Goal: Information Seeking & Learning: Find specific fact

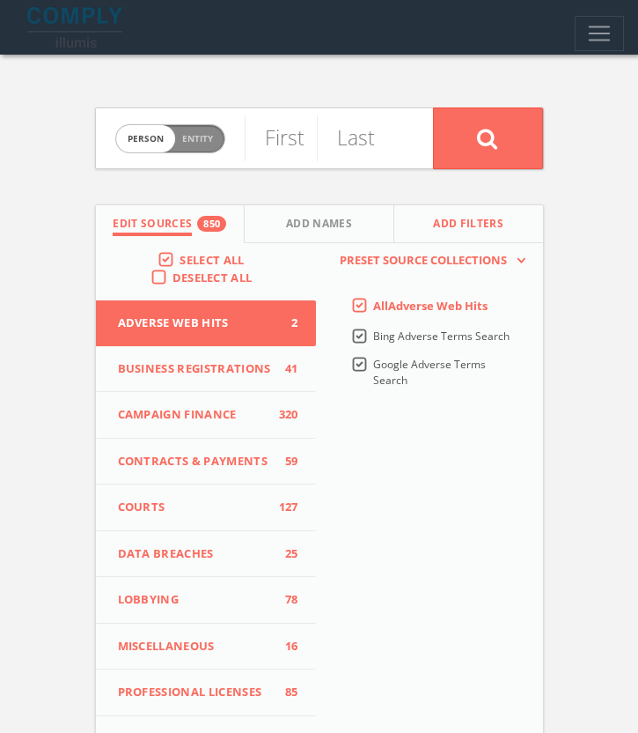
click at [466, 228] on span "Add Filters" at bounding box center [468, 226] width 70 height 20
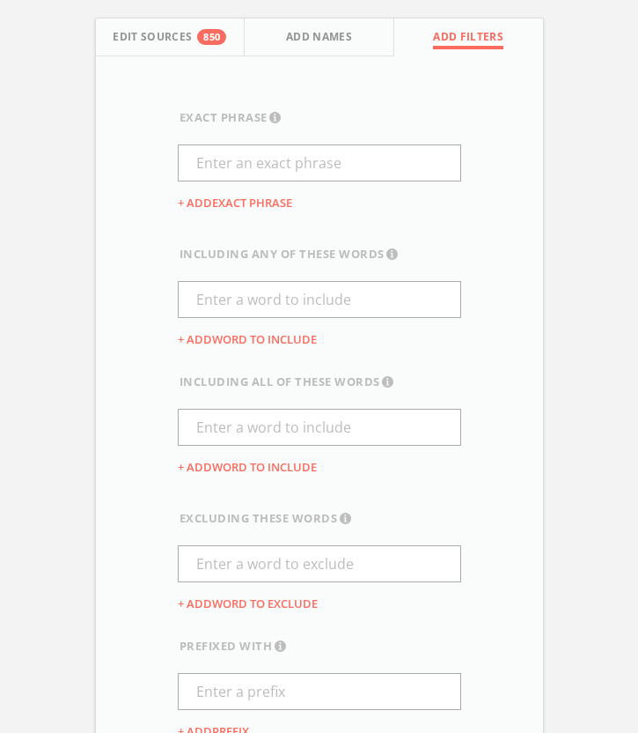
scroll to position [192, 0]
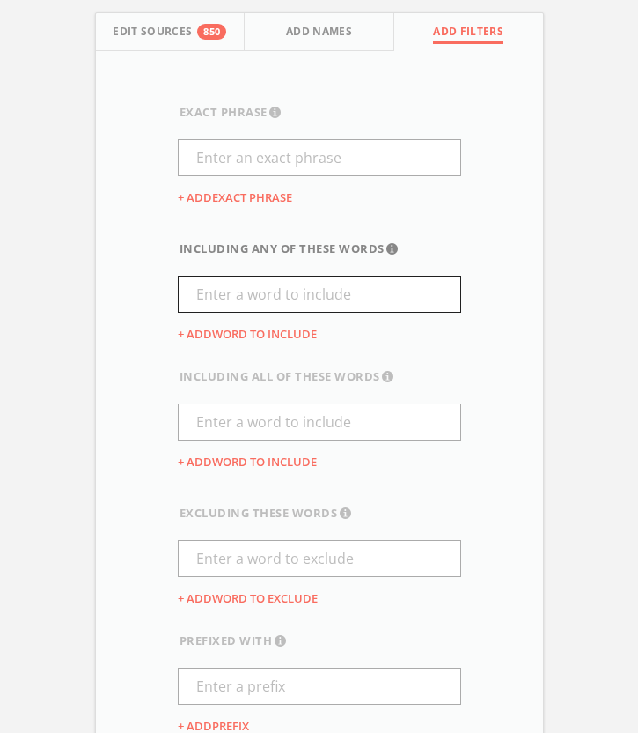
click at [275, 296] on input "text" at bounding box center [320, 294] width 284 height 37
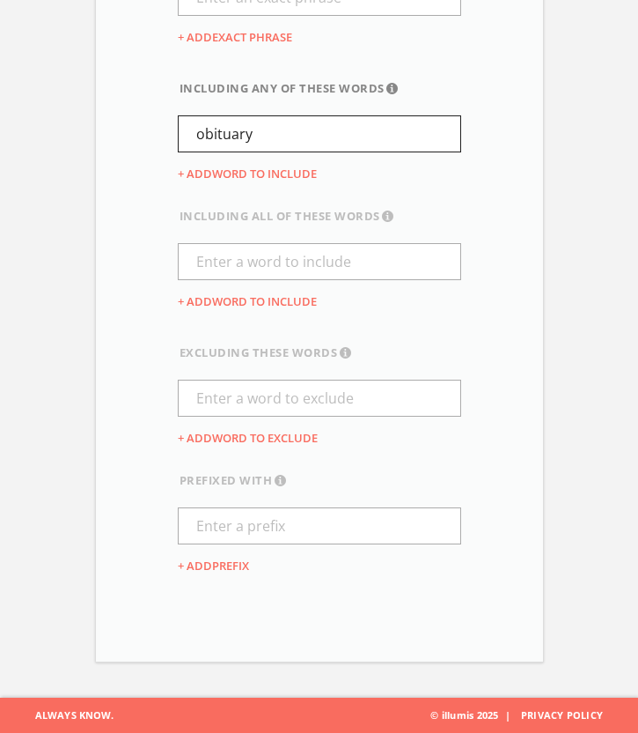
scroll to position [0, 0]
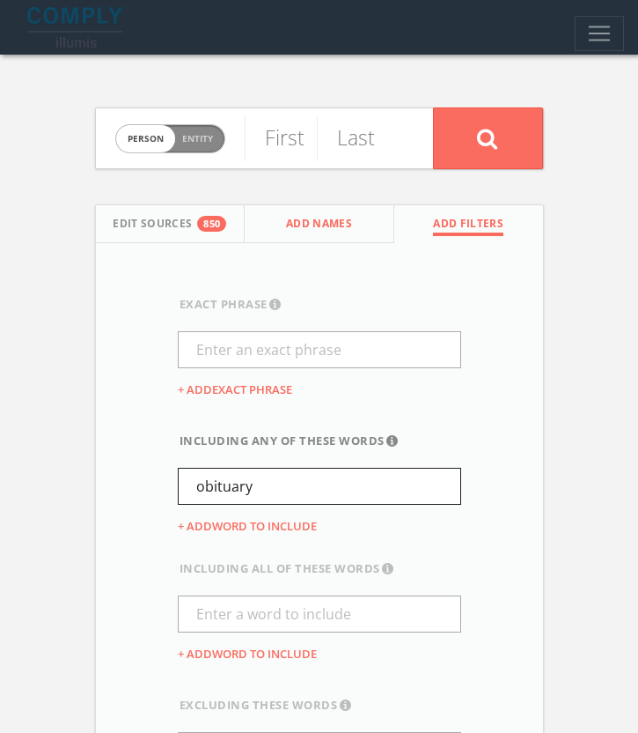
type input "obituary"
click at [290, 221] on span "Add Names" at bounding box center [319, 226] width 66 height 20
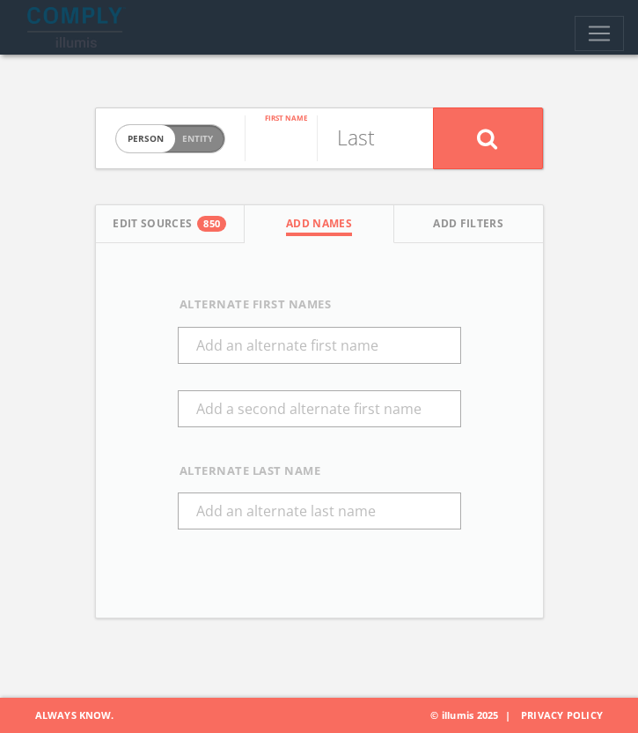
click at [266, 149] on input "text" at bounding box center [281, 138] width 72 height 46
type input "adam"
click at [360, 138] on input "text" at bounding box center [353, 138] width 72 height 46
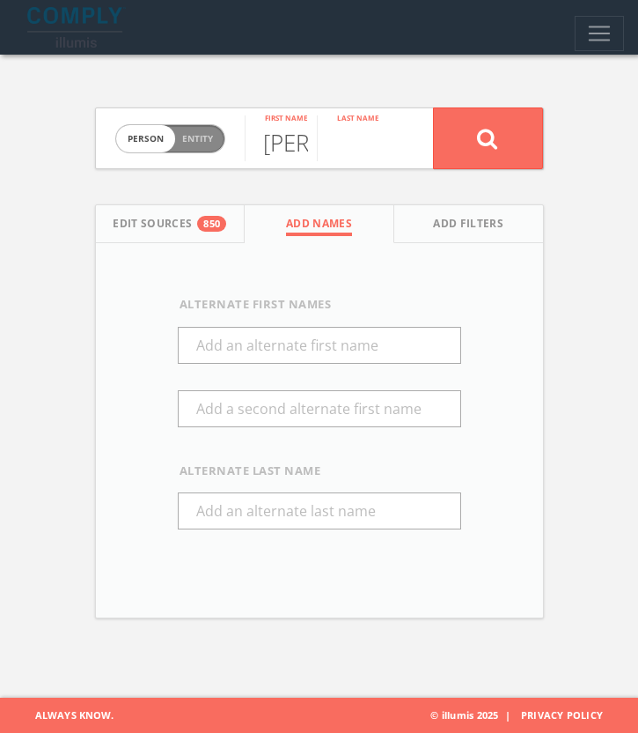
type input "r"
type input "taub"
click at [506, 141] on button at bounding box center [488, 138] width 110 height 62
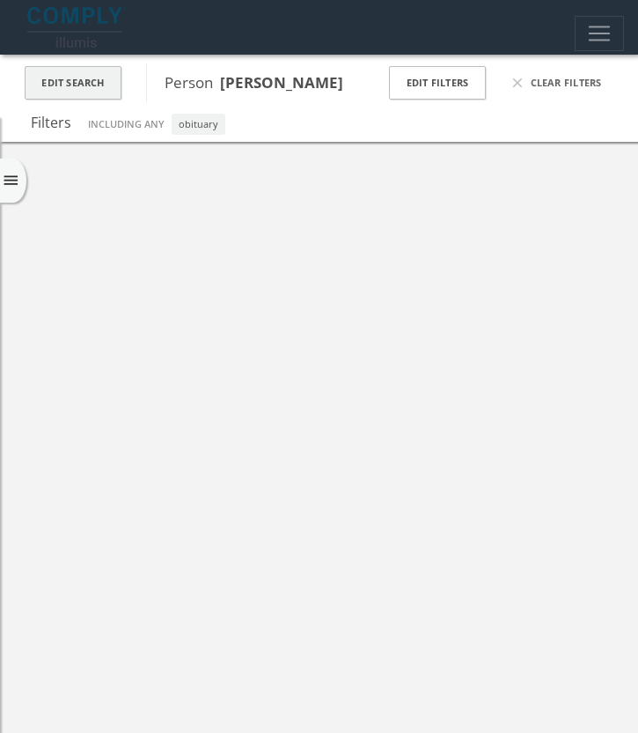
click at [84, 70] on button "Edit Search" at bounding box center [73, 83] width 97 height 34
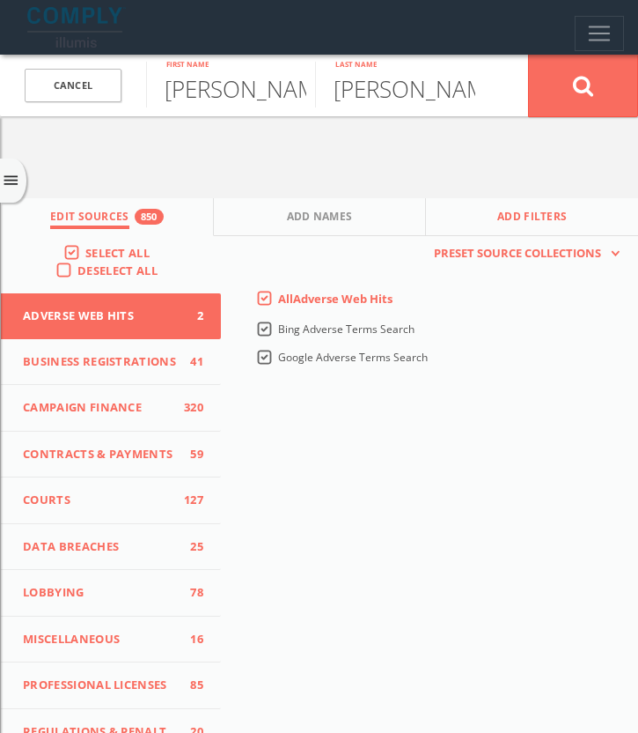
click at [531, 203] on button "Add Filters" at bounding box center [532, 217] width 212 height 38
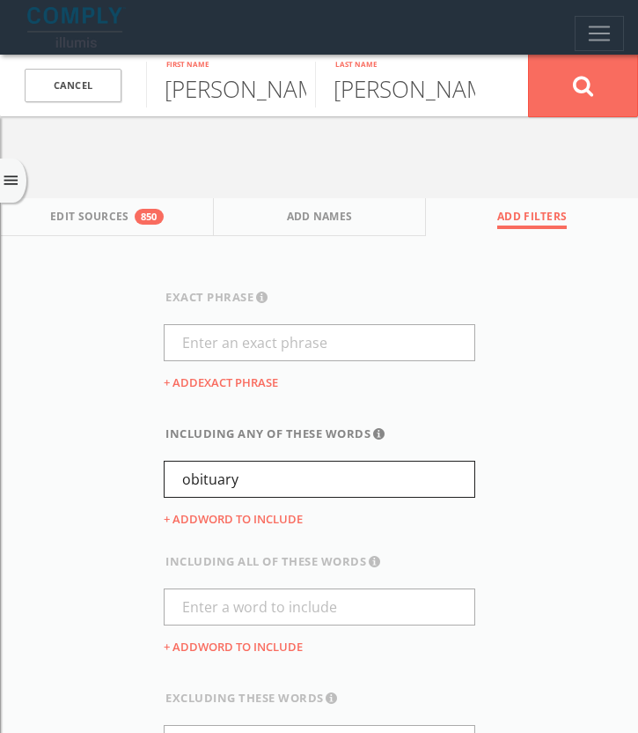
click at [188, 467] on input "obituary" at bounding box center [320, 479] width 312 height 37
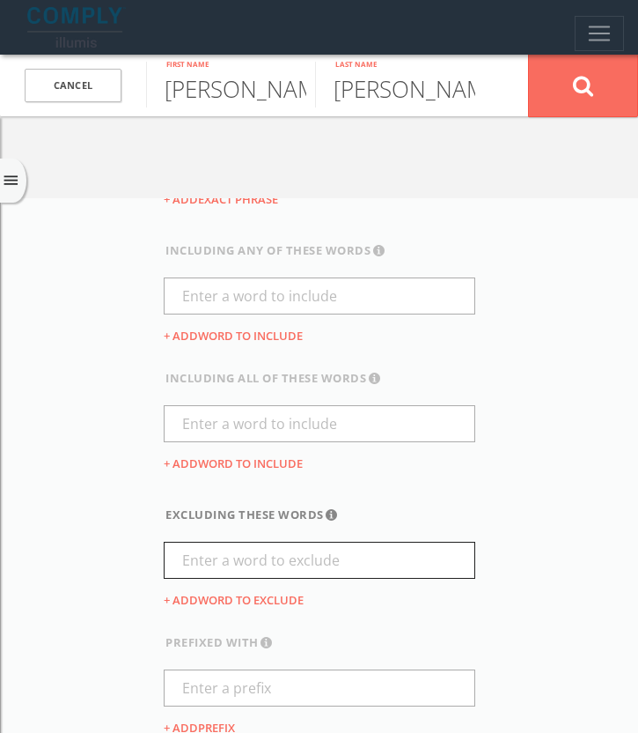
click at [215, 560] on input "text" at bounding box center [320, 560] width 312 height 37
paste input "obituary"
type input "obituary"
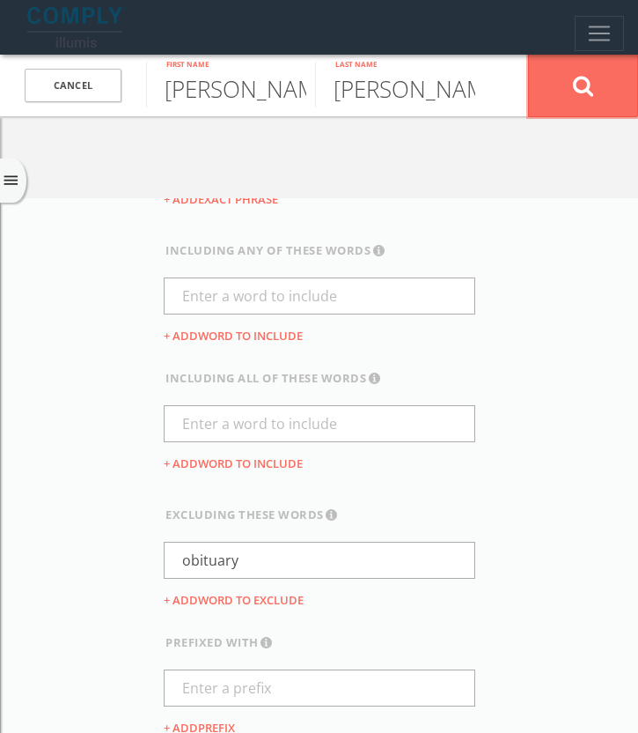
click at [600, 71] on button at bounding box center [583, 85] width 110 height 63
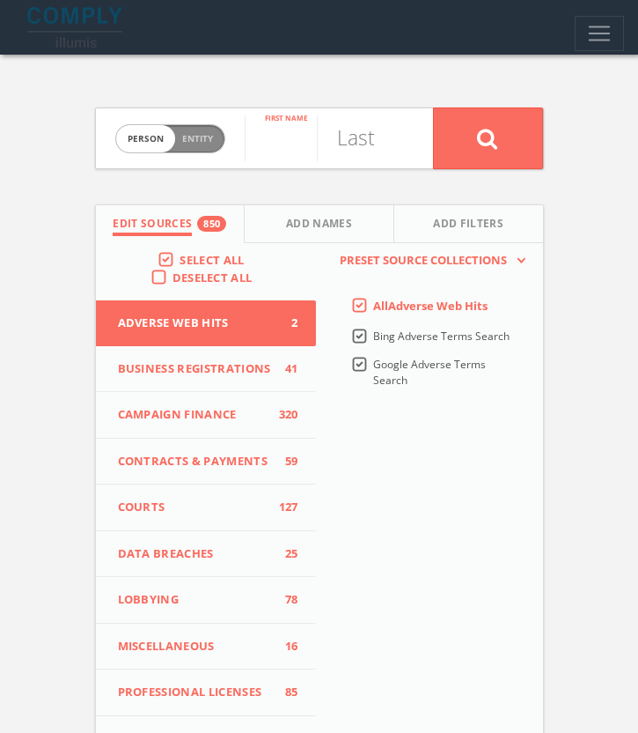
click at [299, 146] on input "text" at bounding box center [281, 138] width 72 height 46
type input "eldon"
type input "beinart"
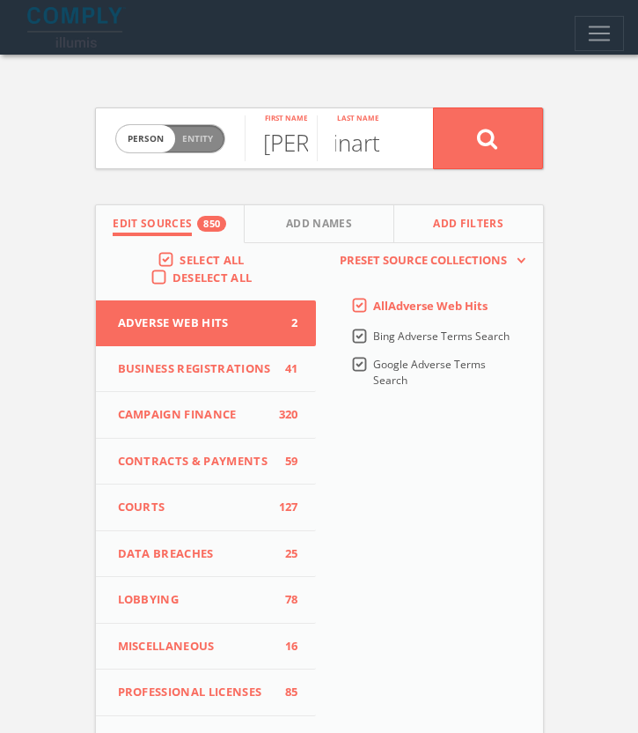
scroll to position [0, 0]
click at [444, 230] on span "Add Filters" at bounding box center [468, 226] width 70 height 20
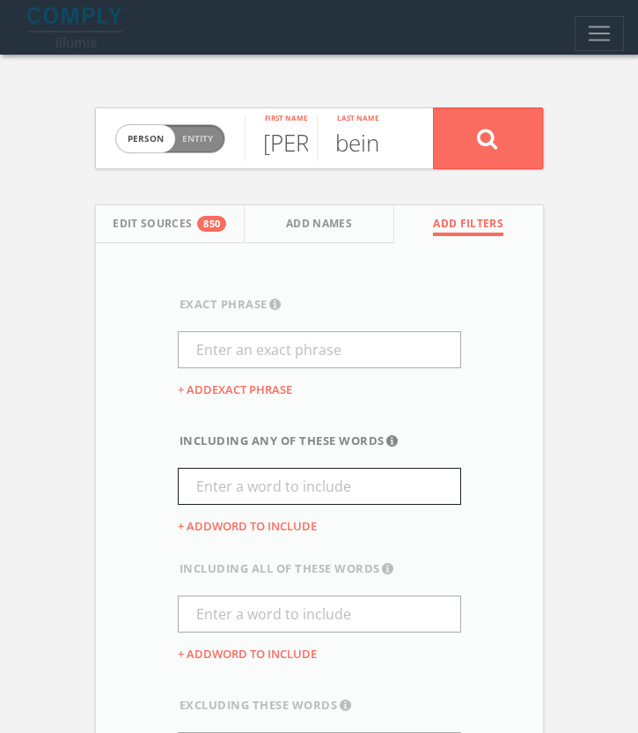
click at [260, 483] on input "text" at bounding box center [320, 486] width 284 height 37
type input "obituary"
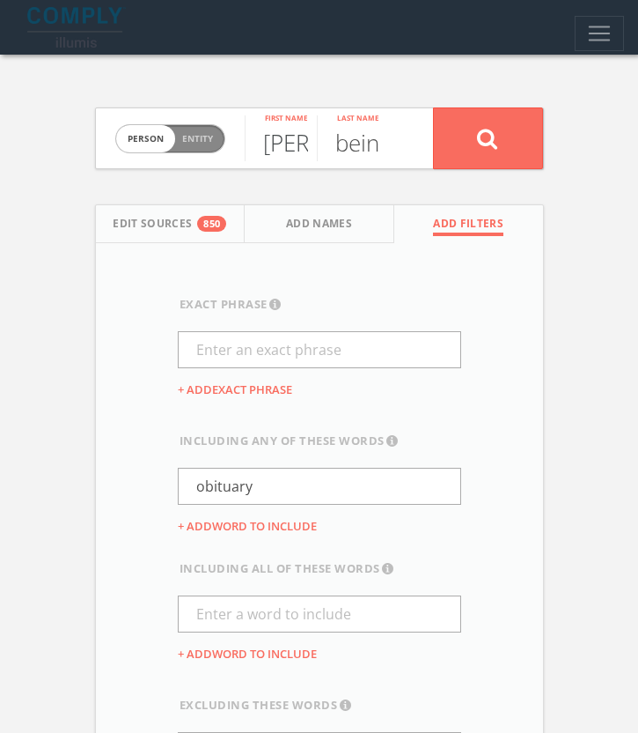
scroll to position [0, 13]
drag, startPoint x: 306, startPoint y: 140, endPoint x: 325, endPoint y: 140, distance: 18.5
click at [325, 140] on form "Person Entity person eldon First name beinart Last name" at bounding box center [319, 138] width 449 height 62
click at [506, 145] on button at bounding box center [488, 138] width 110 height 62
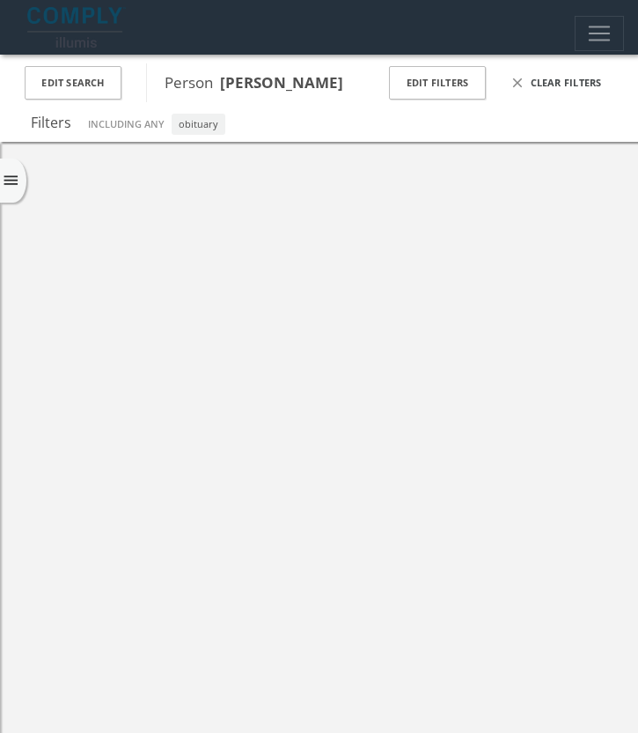
click at [554, 85] on span "Clear Filters" at bounding box center [566, 83] width 71 height 15
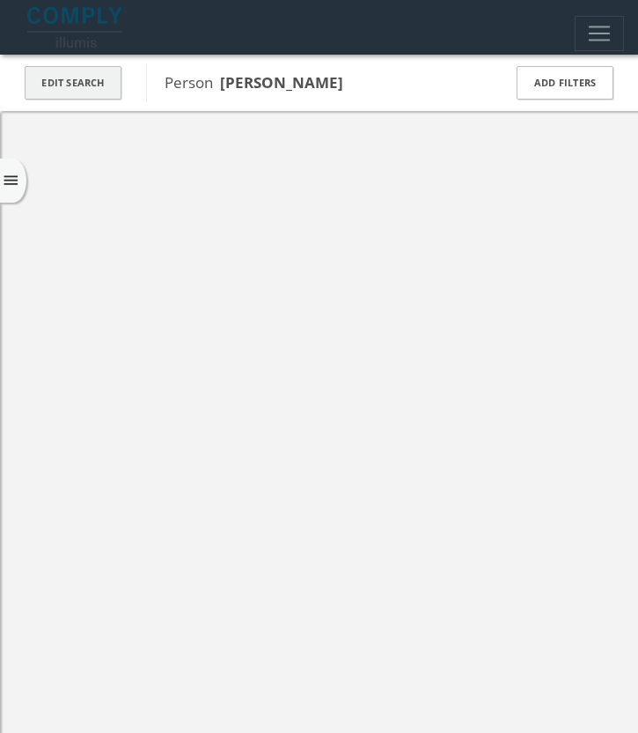
click at [66, 75] on button "Edit Search" at bounding box center [73, 83] width 97 height 34
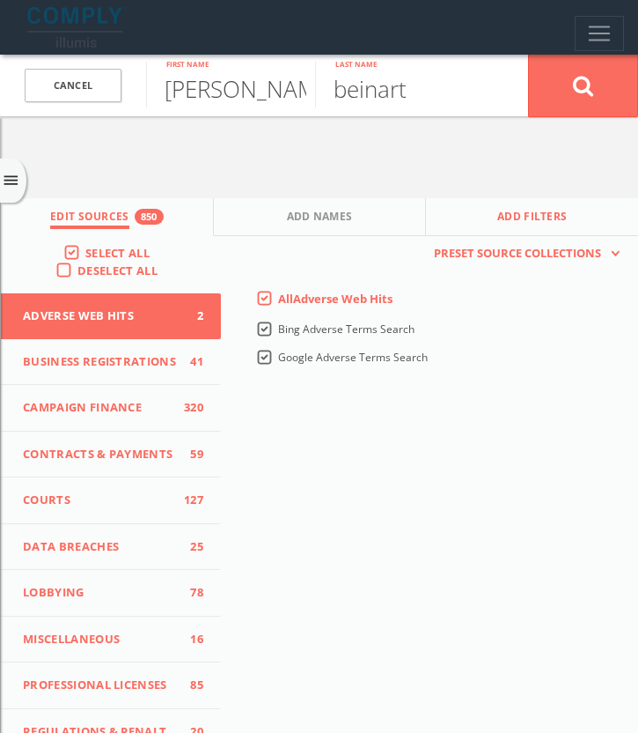
click at [517, 211] on span "Add Filters" at bounding box center [533, 219] width 70 height 20
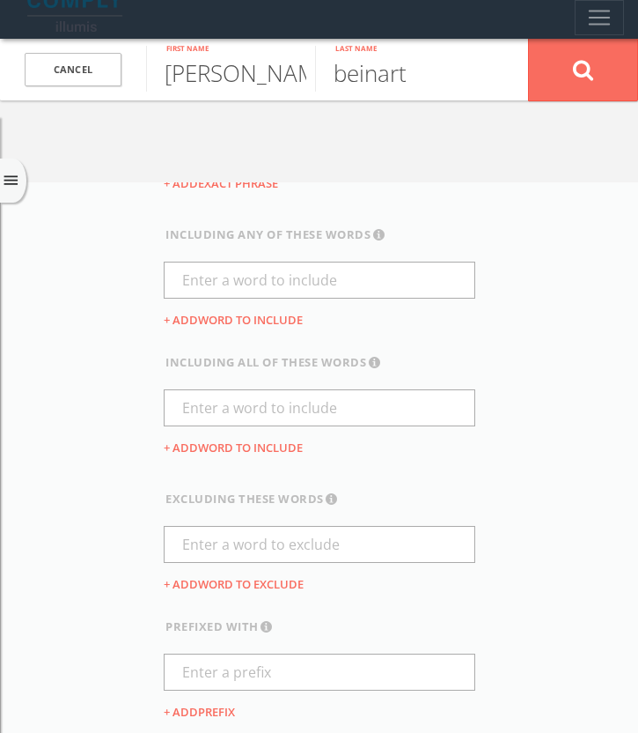
scroll to position [22, 0]
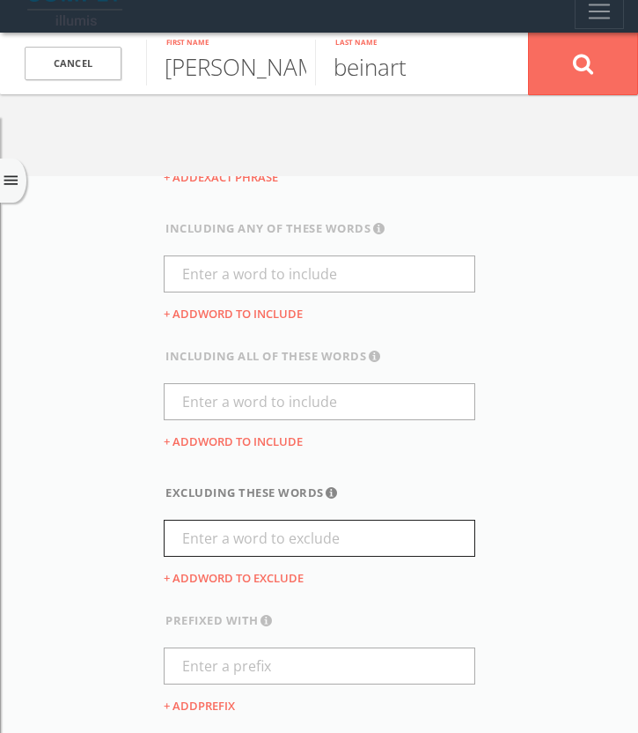
click at [334, 542] on input "text" at bounding box center [320, 538] width 312 height 37
type input "p"
type input "obituary"
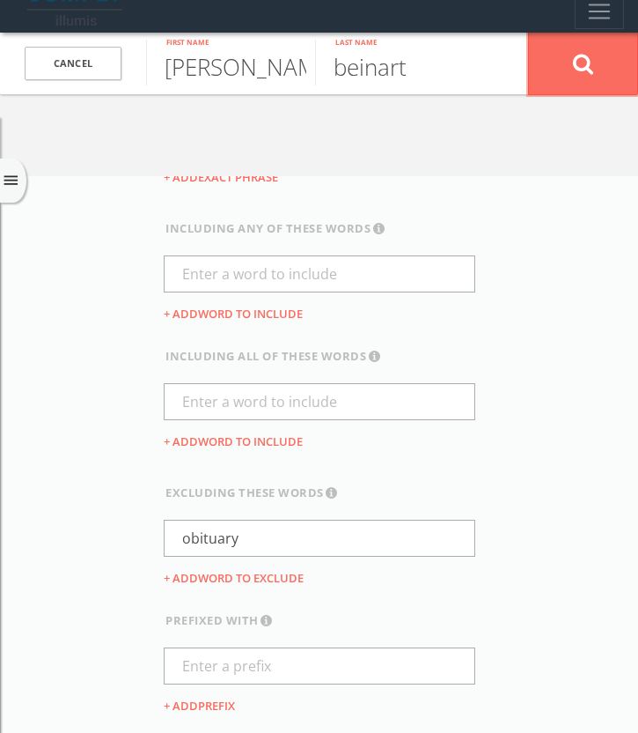
click at [558, 66] on button at bounding box center [583, 63] width 110 height 63
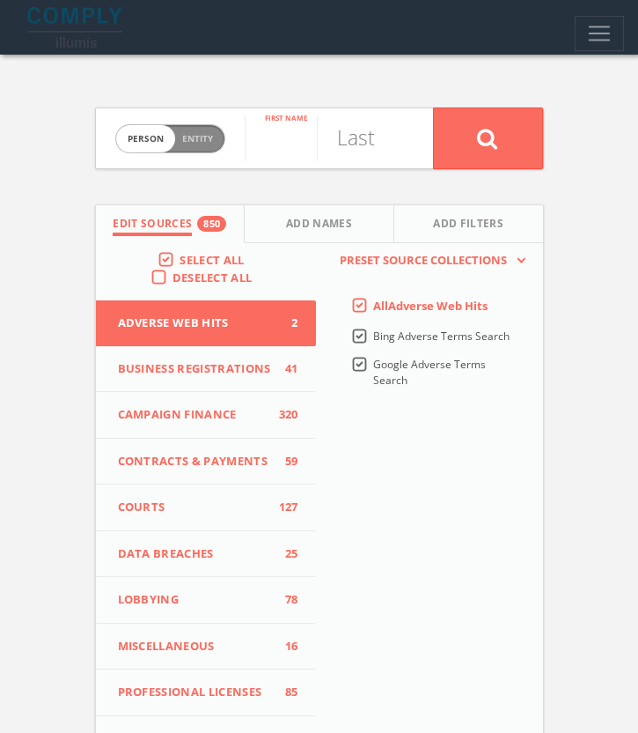
click at [282, 139] on input "text" at bounding box center [281, 138] width 72 height 46
type input "hannah"
type input "[PERSON_NAME]"
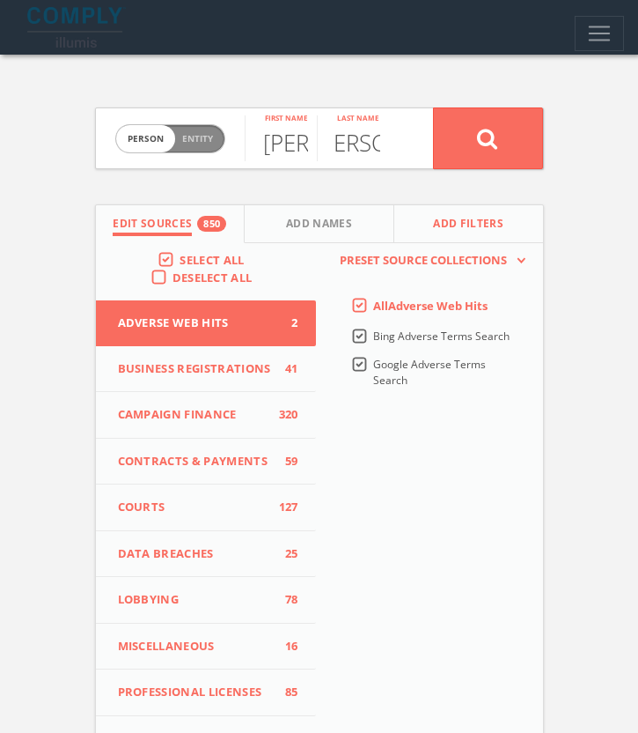
scroll to position [0, 0]
click at [450, 210] on button "Add Filters" at bounding box center [469, 224] width 149 height 38
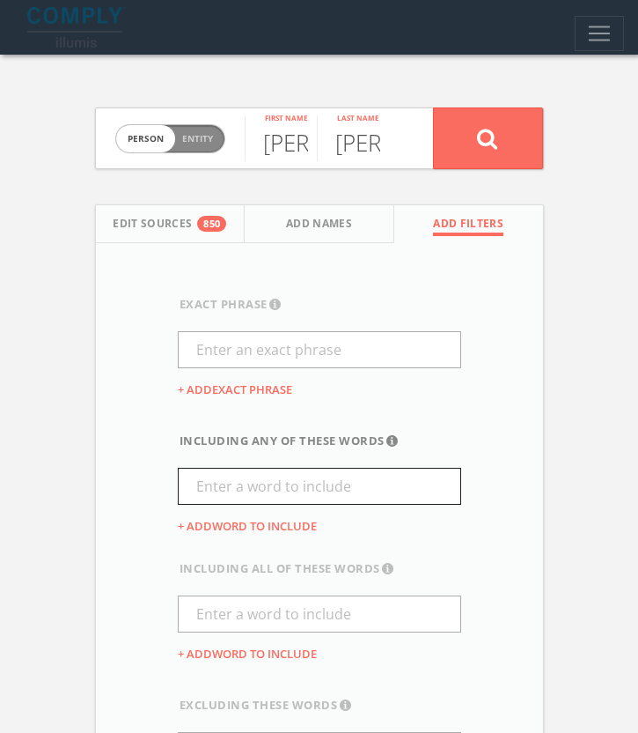
click at [270, 474] on input "text" at bounding box center [320, 486] width 284 height 37
type input "obituary"
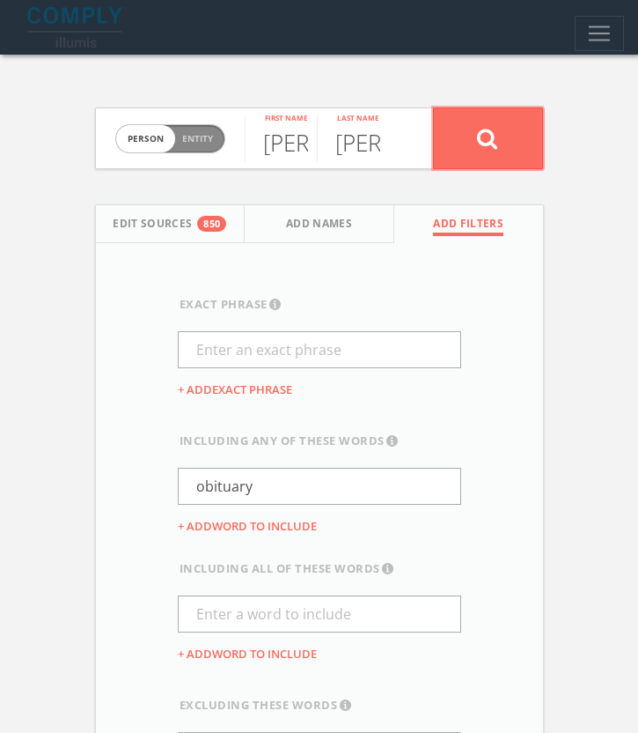
click at [510, 151] on button at bounding box center [488, 138] width 110 height 62
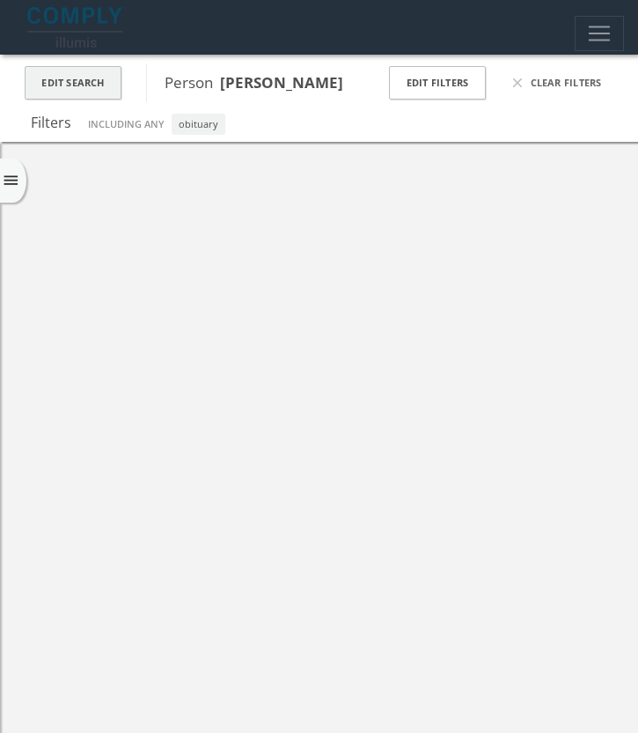
click at [92, 74] on button "Edit Search" at bounding box center [73, 83] width 97 height 34
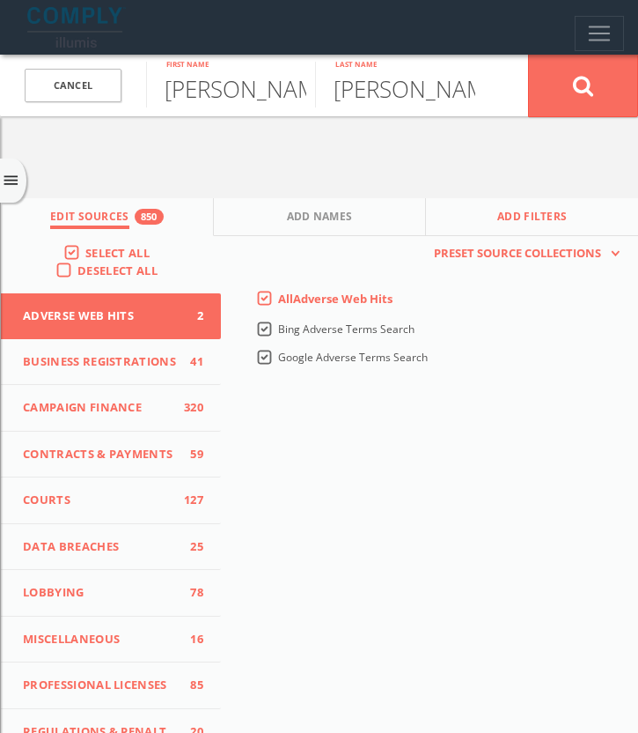
click at [524, 211] on span "Add Filters" at bounding box center [533, 219] width 70 height 20
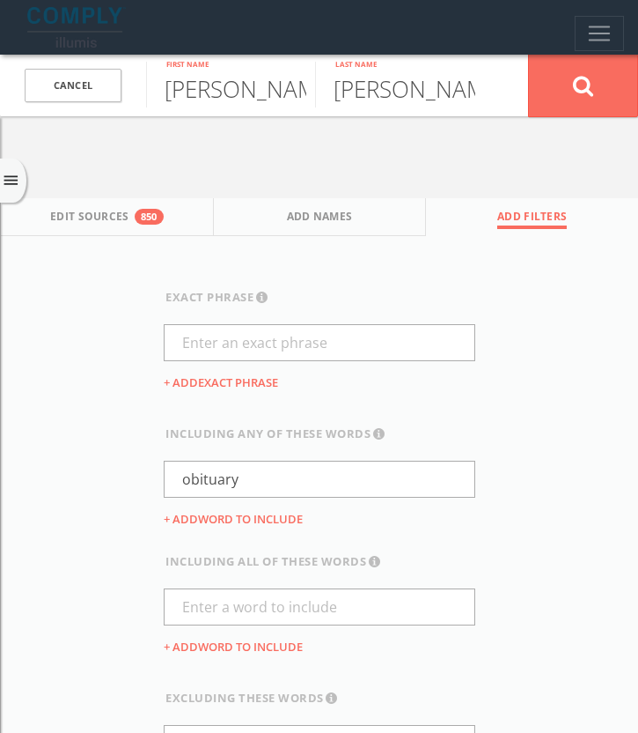
click at [269, 504] on div "including any of these words This will show results that contain ANY of the wor…" at bounding box center [320, 489] width 312 height 128
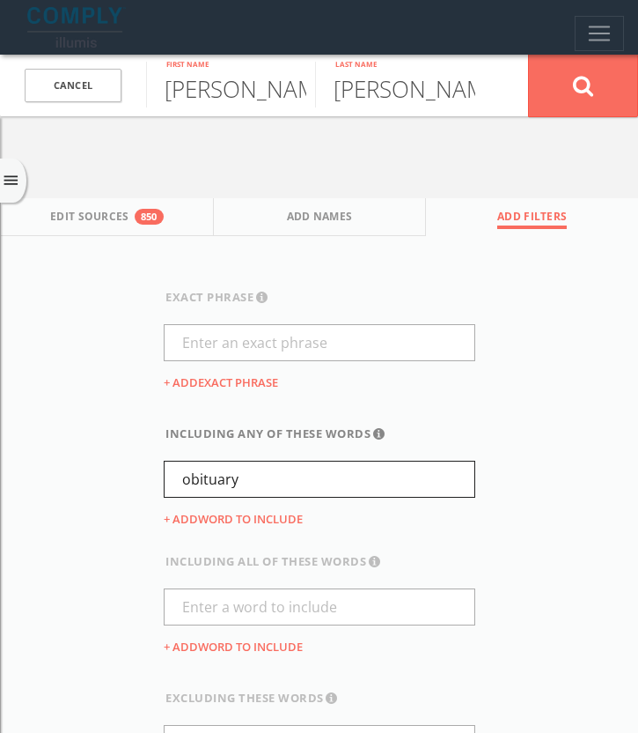
click at [268, 495] on input "obituary" at bounding box center [320, 479] width 312 height 37
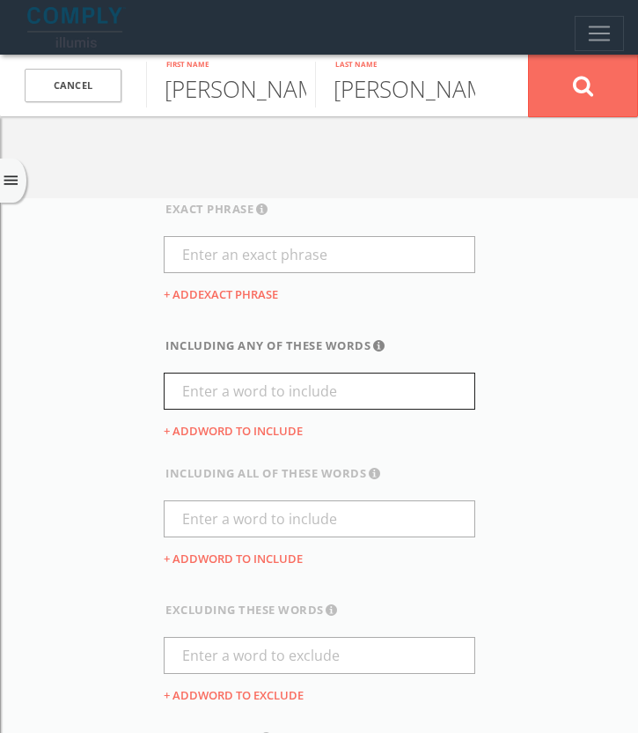
scroll to position [183, 0]
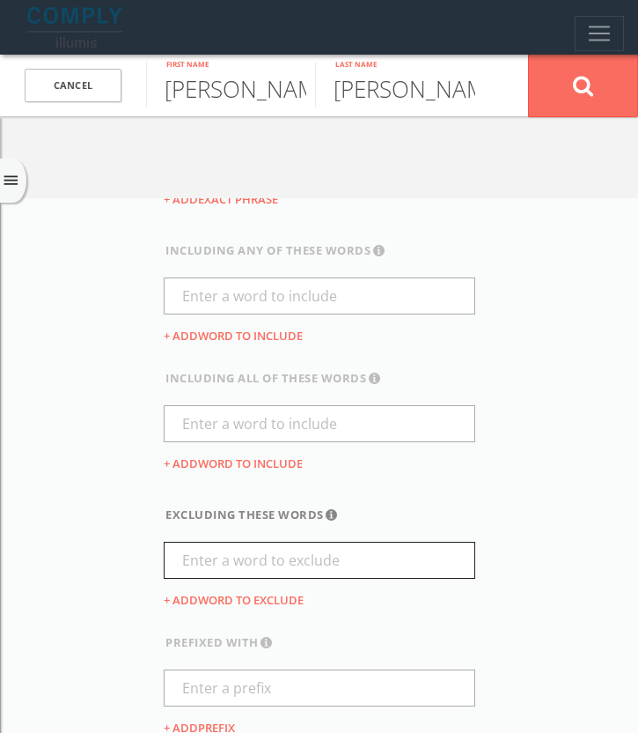
click at [260, 559] on input "text" at bounding box center [320, 560] width 312 height 37
paste input "obituary"
type input "obituary"
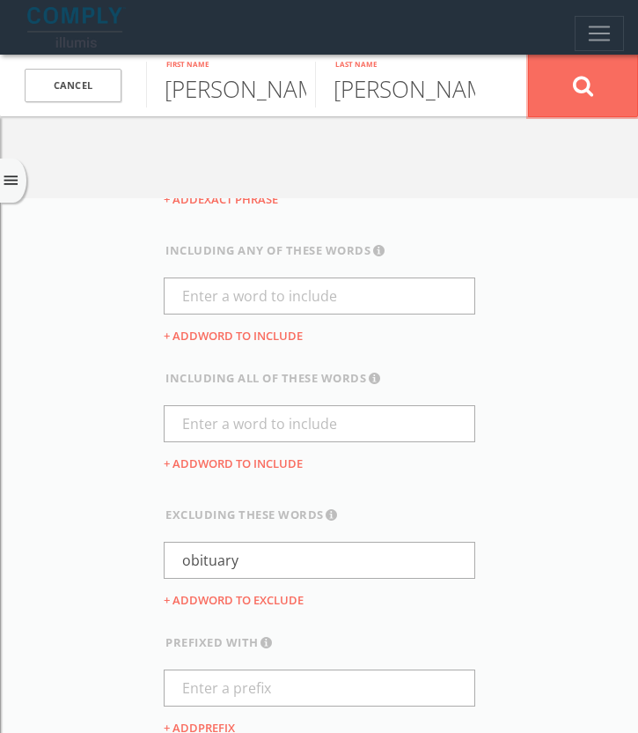
click at [564, 76] on button at bounding box center [583, 85] width 110 height 63
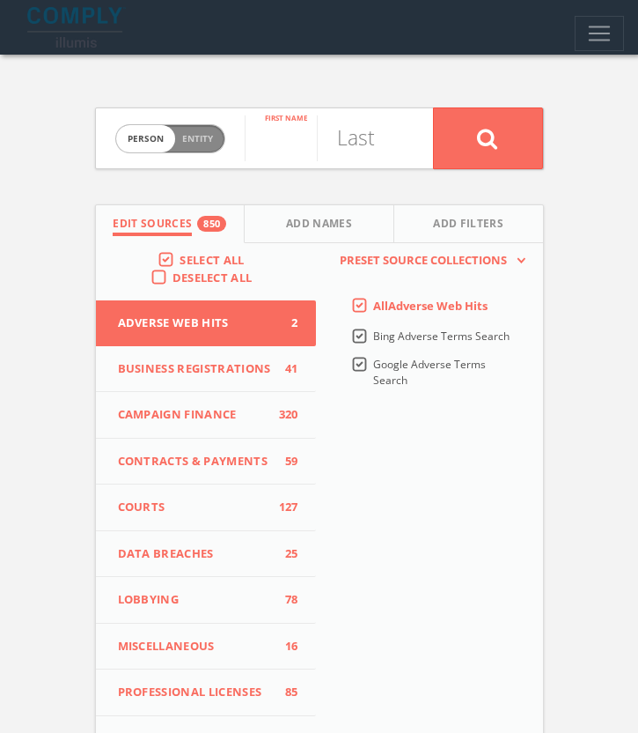
click at [276, 143] on input "text" at bounding box center [281, 138] width 72 height 46
type input "jack"
type input ";"
click at [373, 132] on input "lubnrt" at bounding box center [353, 138] width 72 height 46
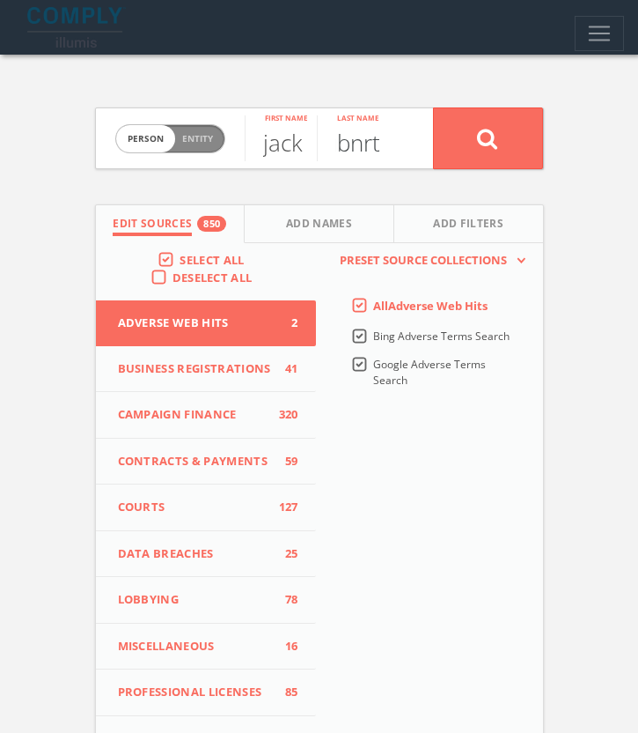
click at [373, 132] on input "lubnrt" at bounding box center [353, 138] width 72 height 46
type input "[PERSON_NAME]"
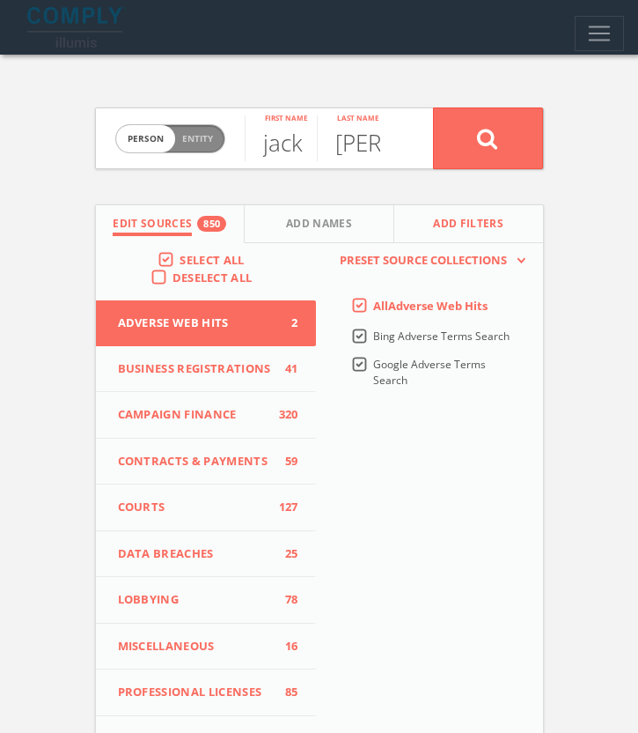
click at [450, 232] on span "Add Filters" at bounding box center [468, 226] width 70 height 20
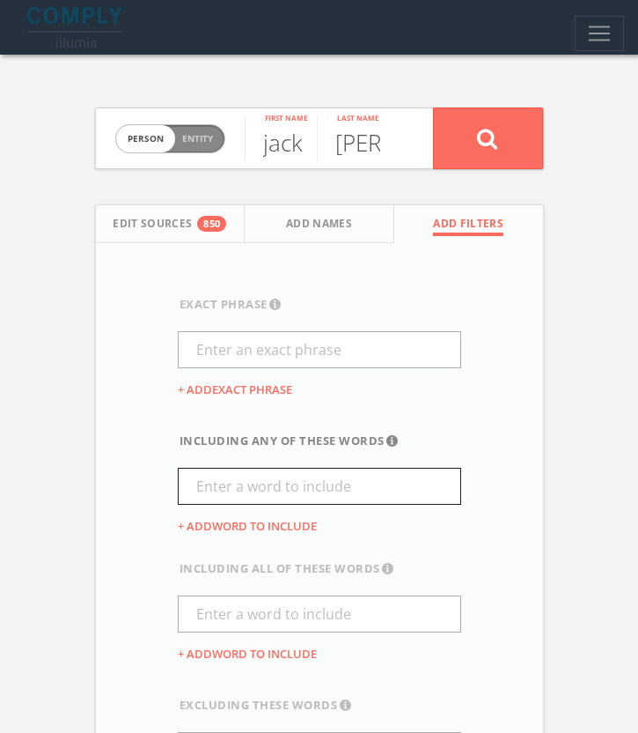
click at [238, 483] on input "text" at bounding box center [320, 486] width 284 height 37
type input "p"
type input "obituary"
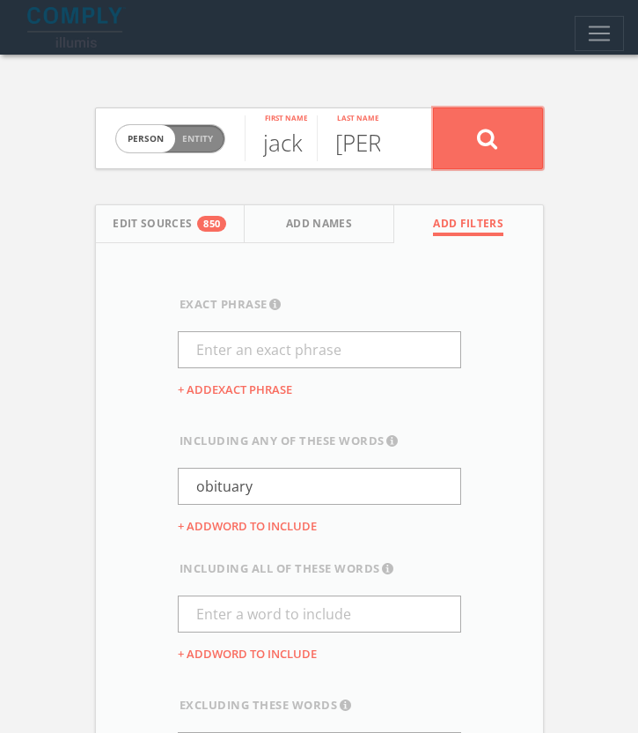
click at [465, 134] on button at bounding box center [488, 138] width 110 height 62
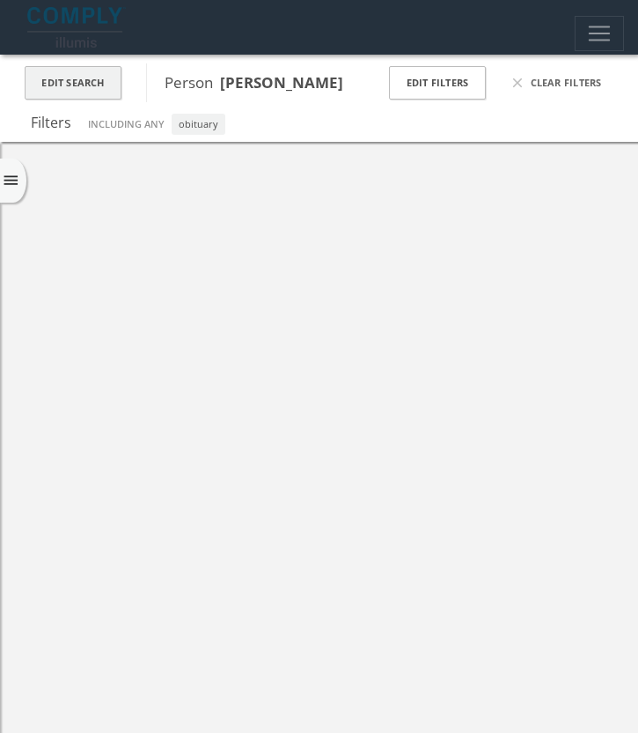
click at [93, 87] on button "Edit Search" at bounding box center [73, 83] width 97 height 34
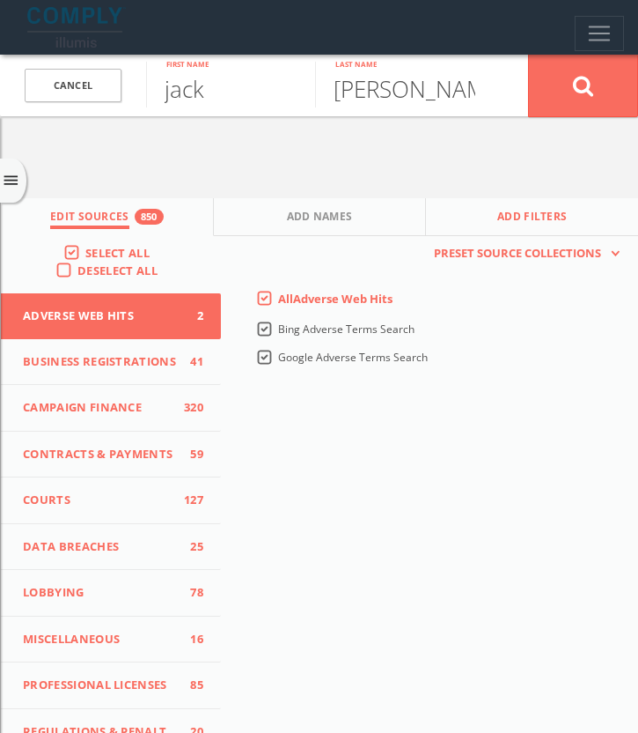
click at [509, 230] on button "Add Filters" at bounding box center [532, 217] width 212 height 38
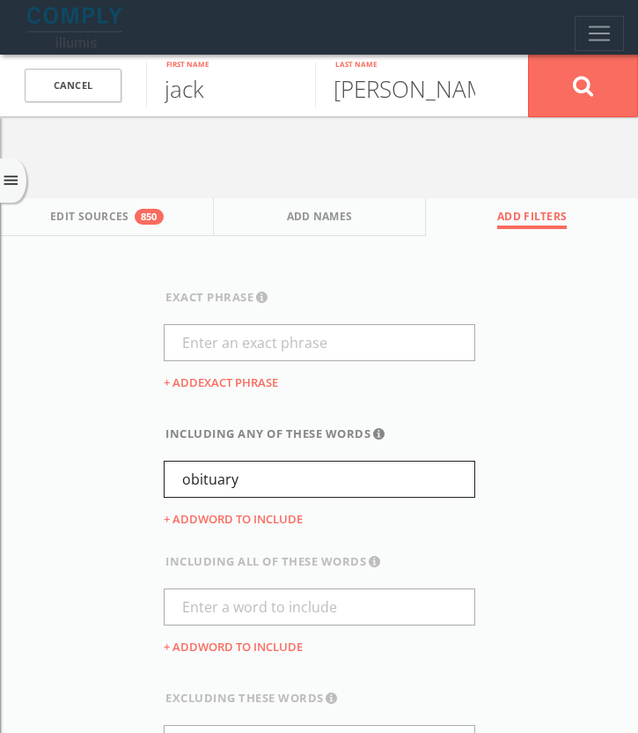
click at [212, 465] on input "obituary" at bounding box center [320, 479] width 312 height 37
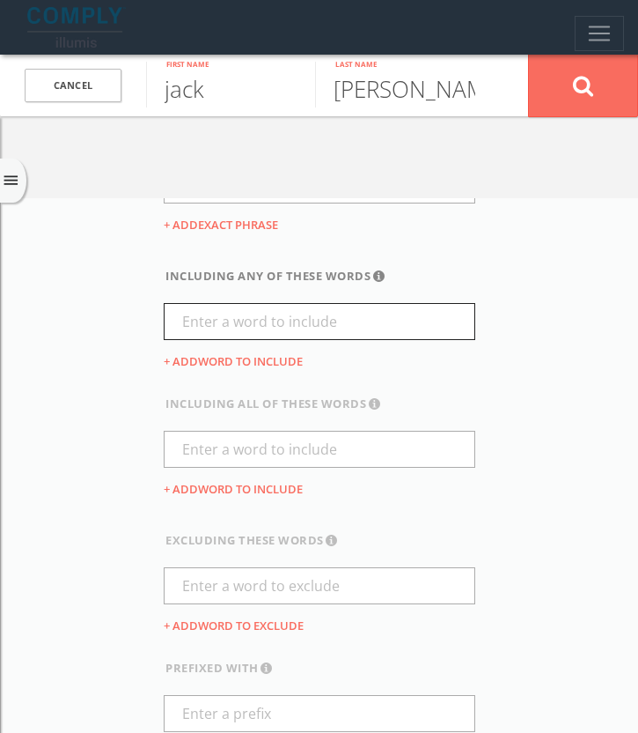
scroll to position [183, 0]
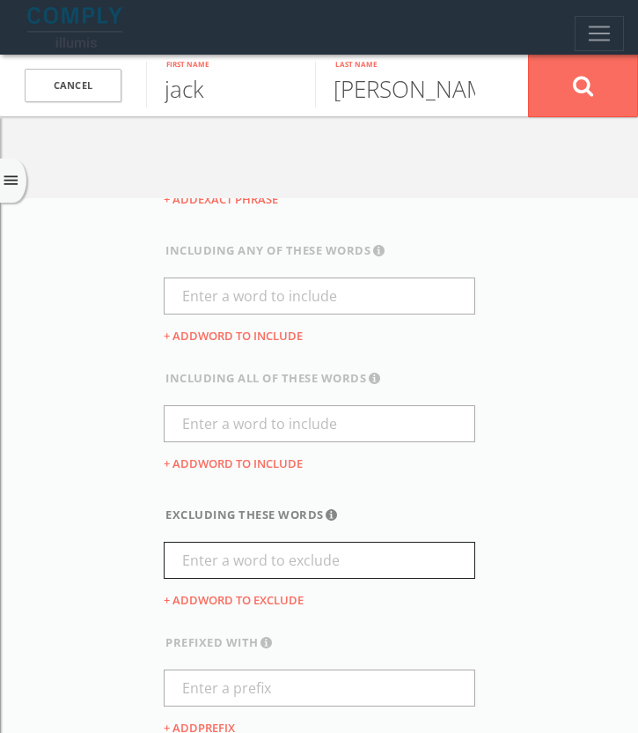
click at [223, 576] on input "text" at bounding box center [320, 560] width 312 height 37
paste input "obituary"
type input "obituary"
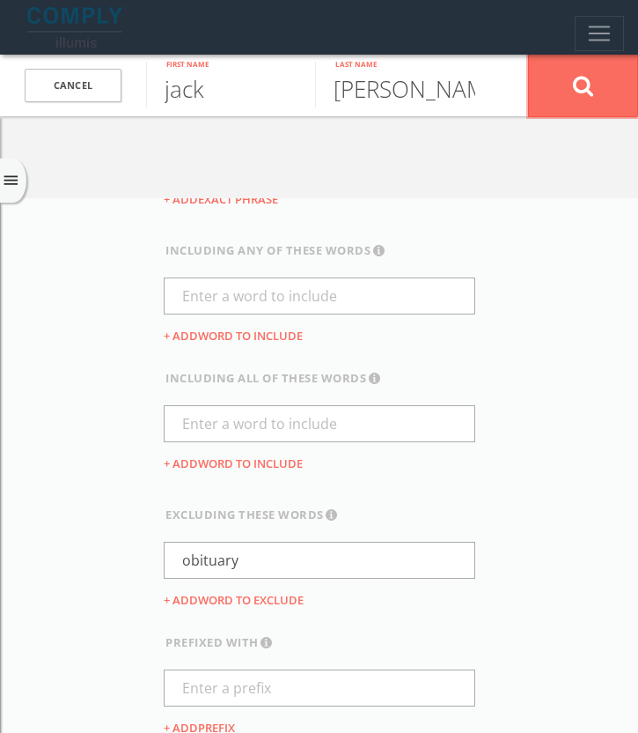
click at [627, 89] on button at bounding box center [583, 85] width 110 height 63
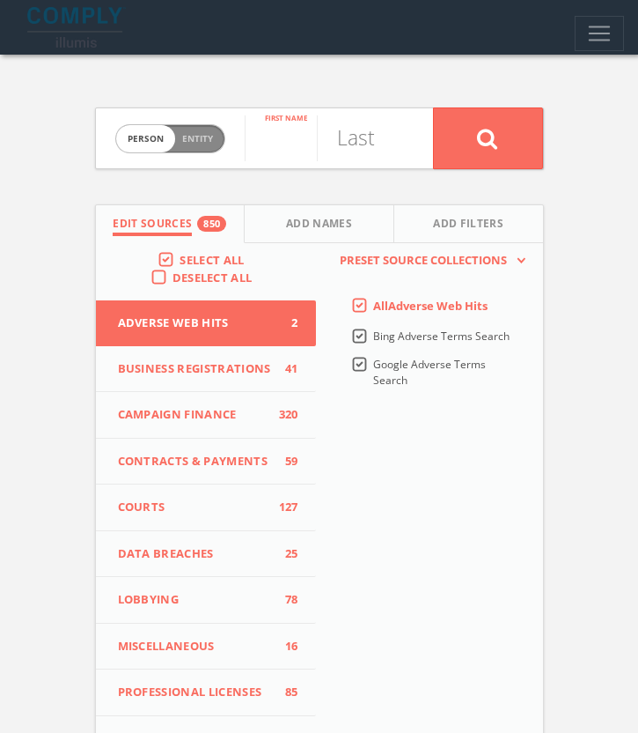
click at [299, 139] on input "text" at bounding box center [281, 138] width 72 height 46
type input "[PERSON_NAME]"
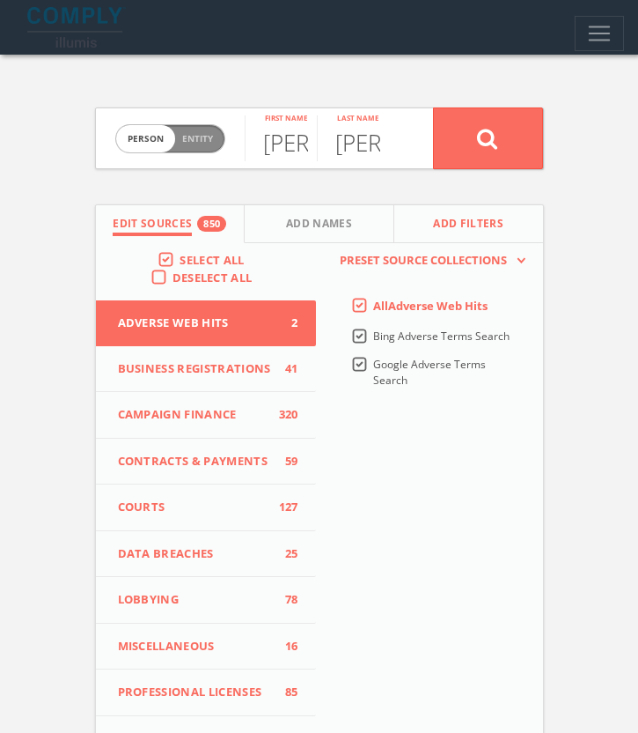
click at [495, 233] on span "Add Filters" at bounding box center [468, 226] width 70 height 20
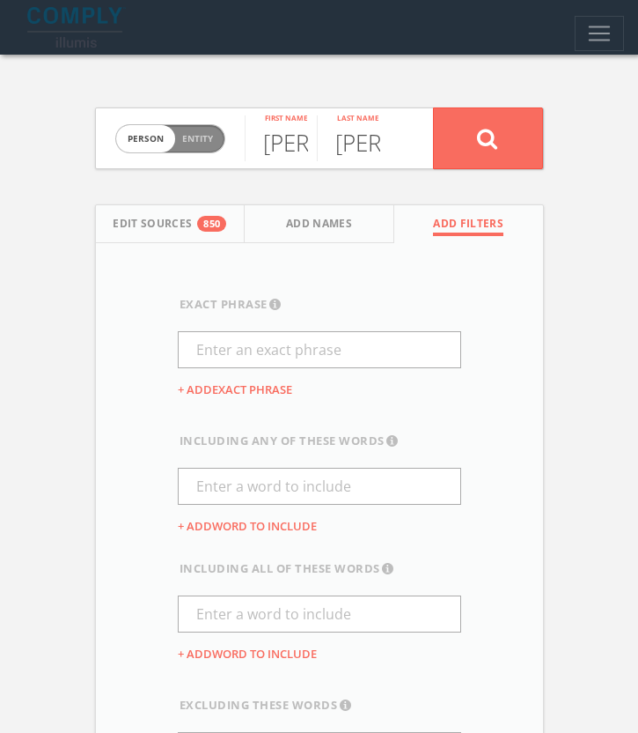
click at [247, 465] on div "including any of these words This will show results that contain ANY of the wor…" at bounding box center [320, 496] width 284 height 128
click at [244, 494] on input "text" at bounding box center [320, 486] width 284 height 37
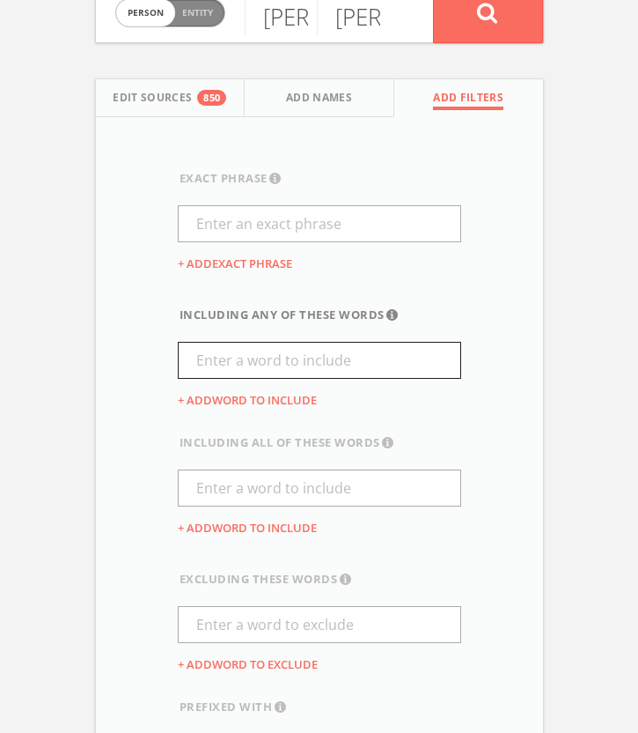
scroll to position [222, 0]
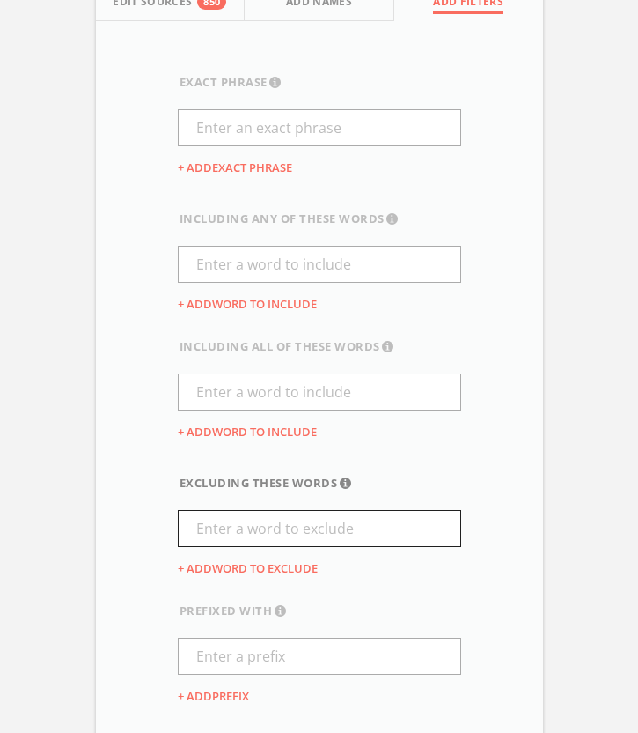
click at [254, 529] on input "text" at bounding box center [320, 528] width 284 height 37
paste input "obituary"
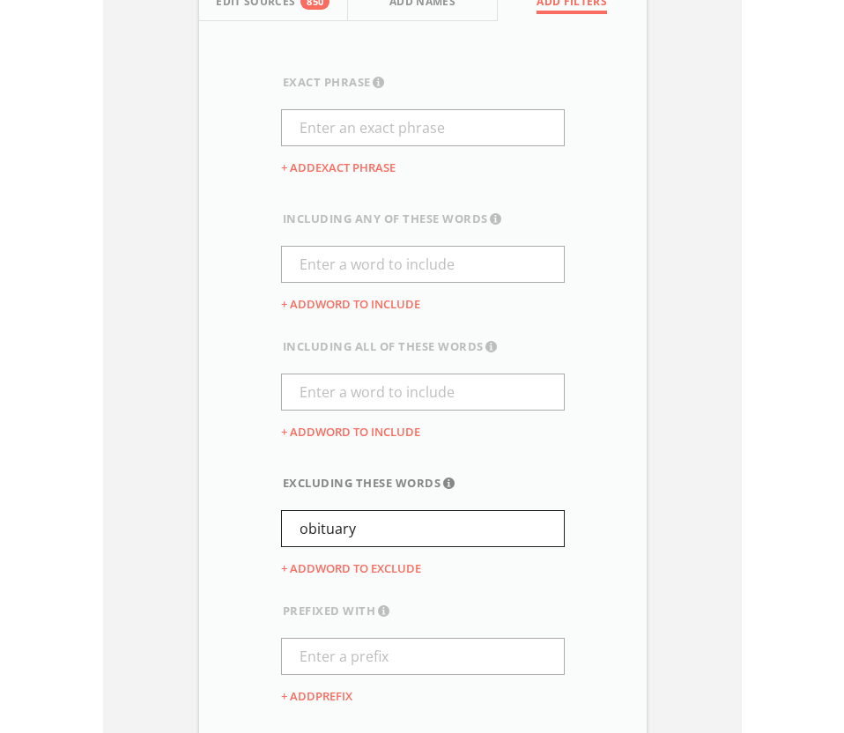
scroll to position [0, 0]
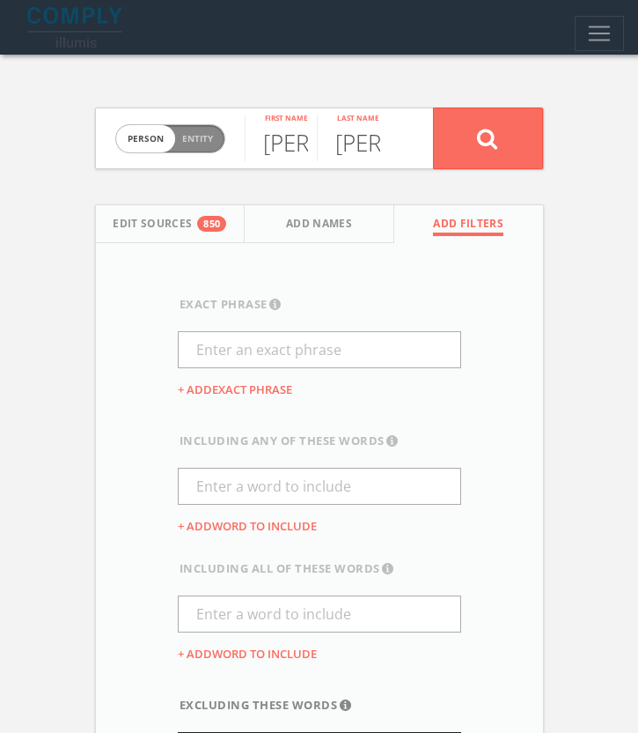
type input "obituary"
click at [470, 156] on button at bounding box center [488, 138] width 110 height 62
